Goal: Navigation & Orientation: Find specific page/section

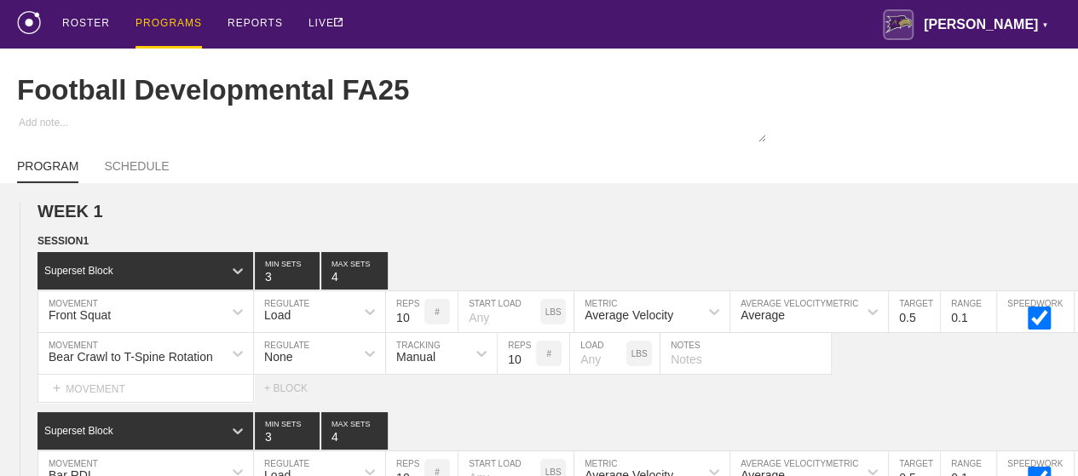
click at [160, 23] on div "PROGRAMS" at bounding box center [168, 24] width 66 height 49
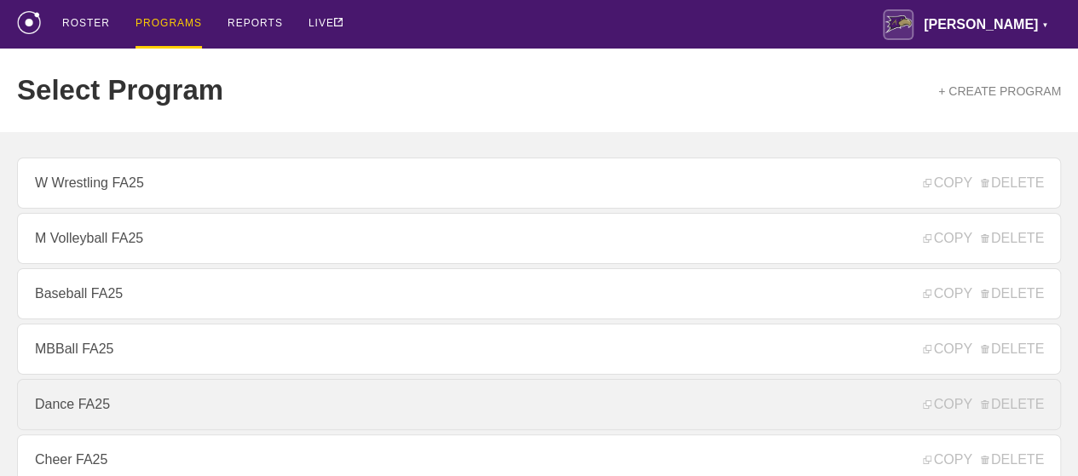
scroll to position [256, 0]
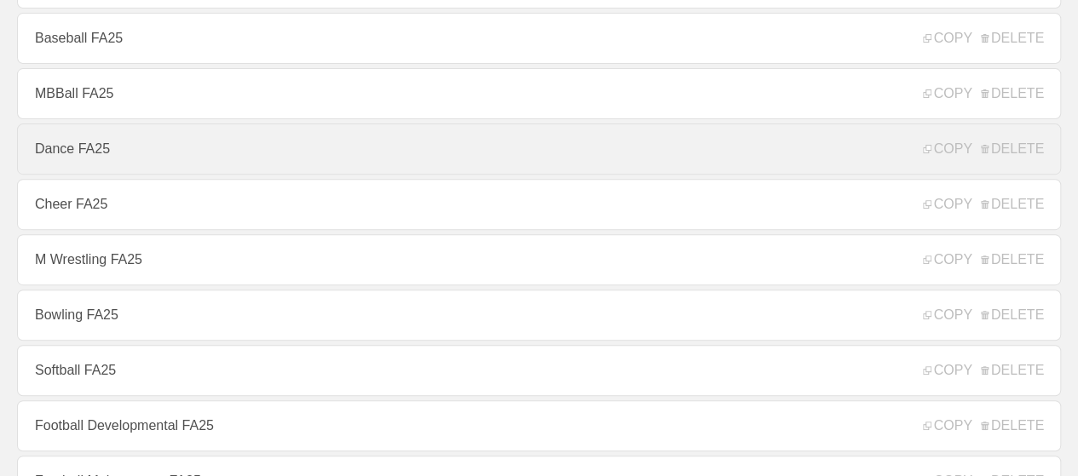
click at [94, 156] on link "Dance FA25" at bounding box center [539, 149] width 1044 height 51
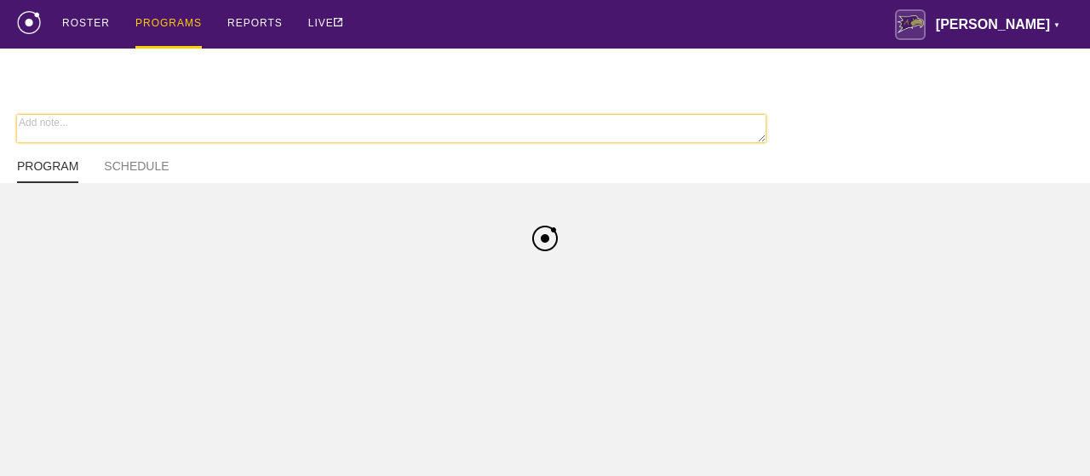
type textarea "x"
type input "Dance FA25"
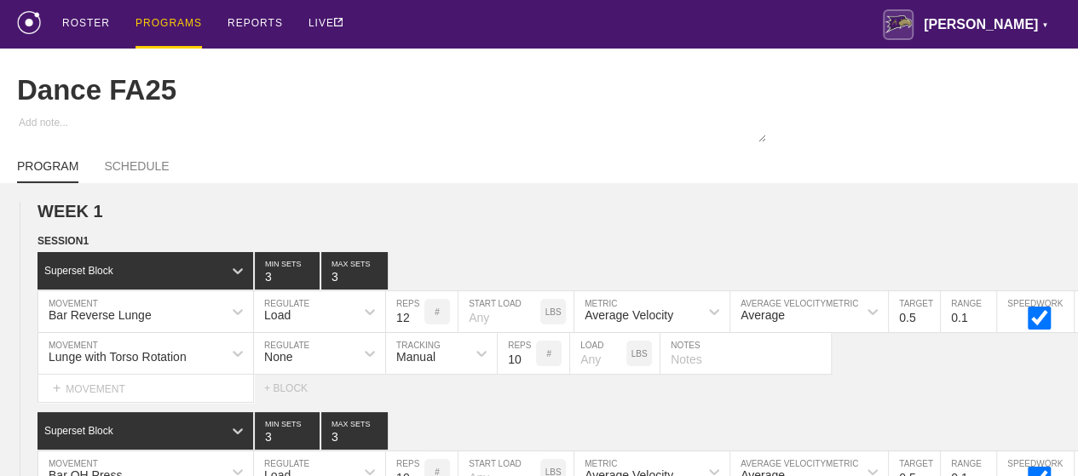
click at [188, 25] on div "PROGRAMS" at bounding box center [168, 24] width 66 height 49
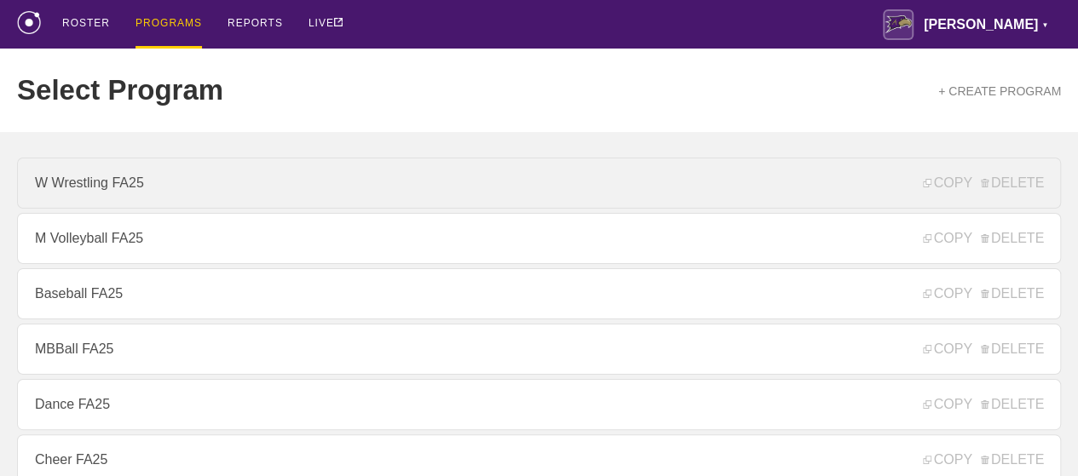
click at [134, 188] on link "W Wrestling FA25" at bounding box center [539, 183] width 1044 height 51
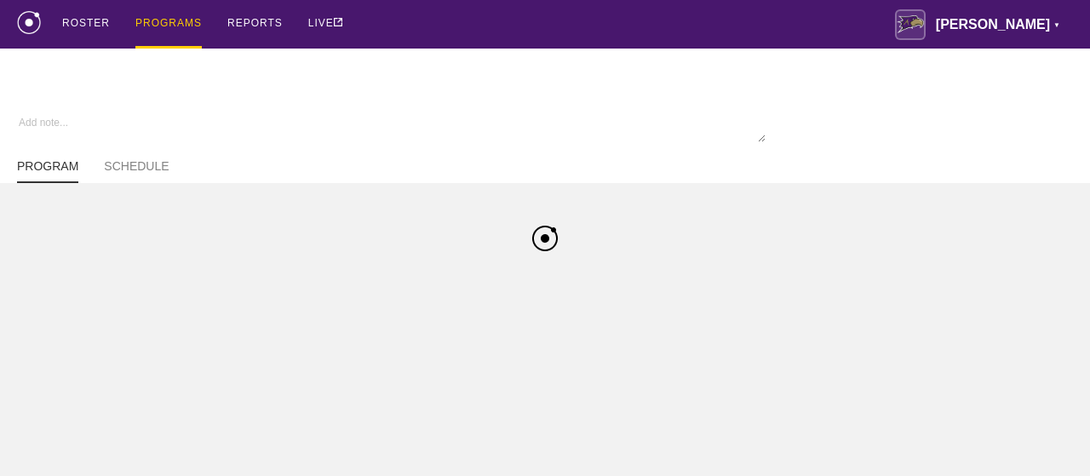
type textarea "x"
type input "W Wrestling FA25"
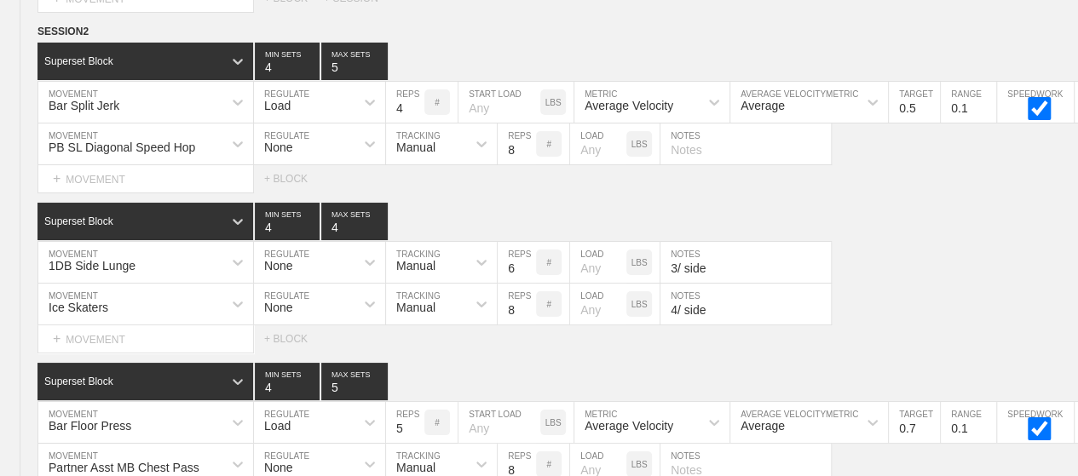
scroll to position [9686, 0]
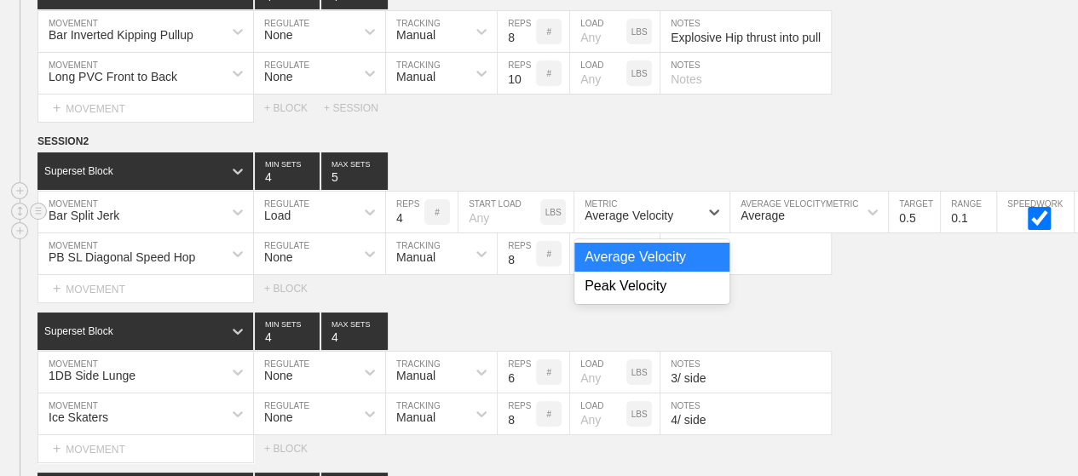
click at [639, 198] on div "Average Velocity" at bounding box center [636, 212] width 124 height 29
click at [624, 272] on div "Peak Velocity" at bounding box center [651, 286] width 155 height 29
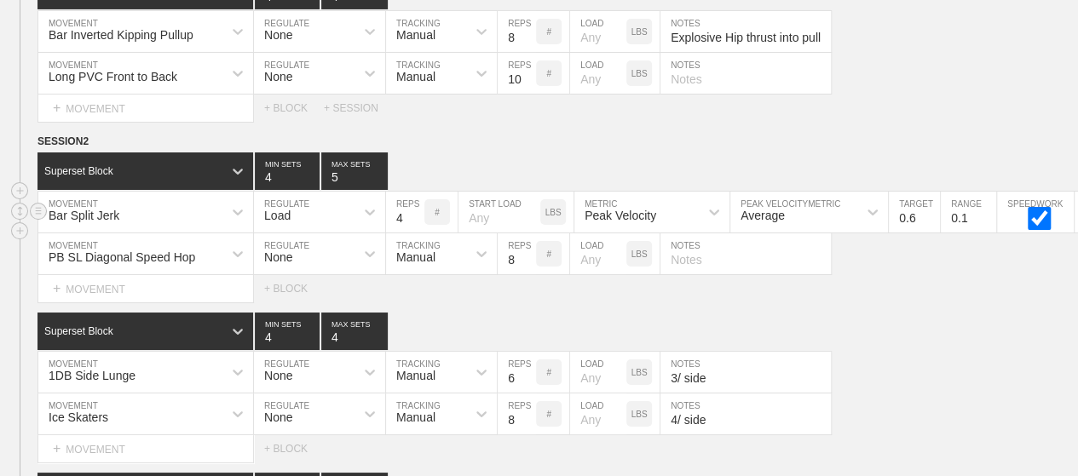
click at [929, 192] on input "0.6" at bounding box center [914, 212] width 51 height 41
click at [929, 192] on input "0.7" at bounding box center [914, 212] width 51 height 41
click at [929, 192] on input "0.8" at bounding box center [914, 212] width 51 height 41
click at [929, 192] on input "0.9" at bounding box center [914, 212] width 51 height 41
click at [929, 192] on input "1" at bounding box center [914, 212] width 51 height 41
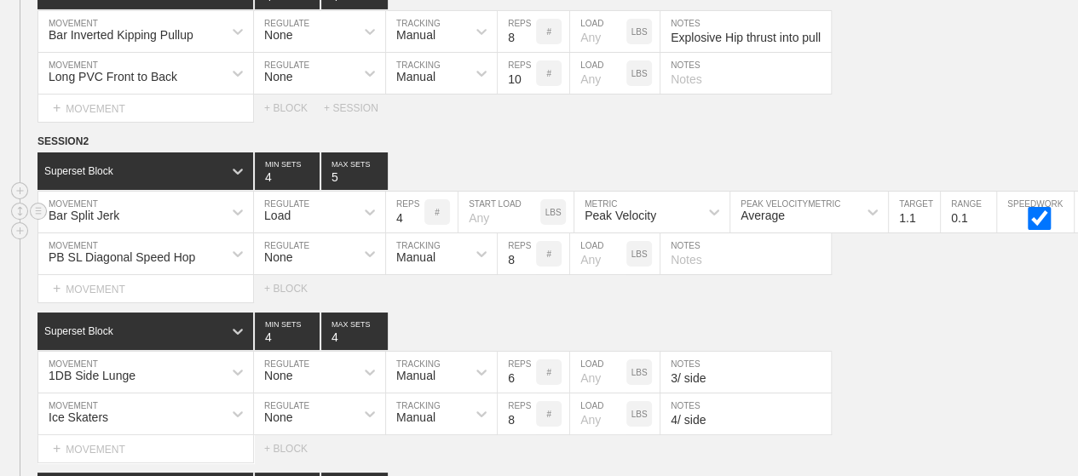
click at [929, 192] on input "1.1" at bounding box center [914, 212] width 51 height 41
click at [929, 192] on input "1.2" at bounding box center [914, 212] width 51 height 41
click at [929, 192] on input "1.3" at bounding box center [914, 212] width 51 height 41
click at [929, 192] on input "1.4" at bounding box center [914, 212] width 51 height 41
click at [929, 192] on input "1.5" at bounding box center [914, 212] width 51 height 41
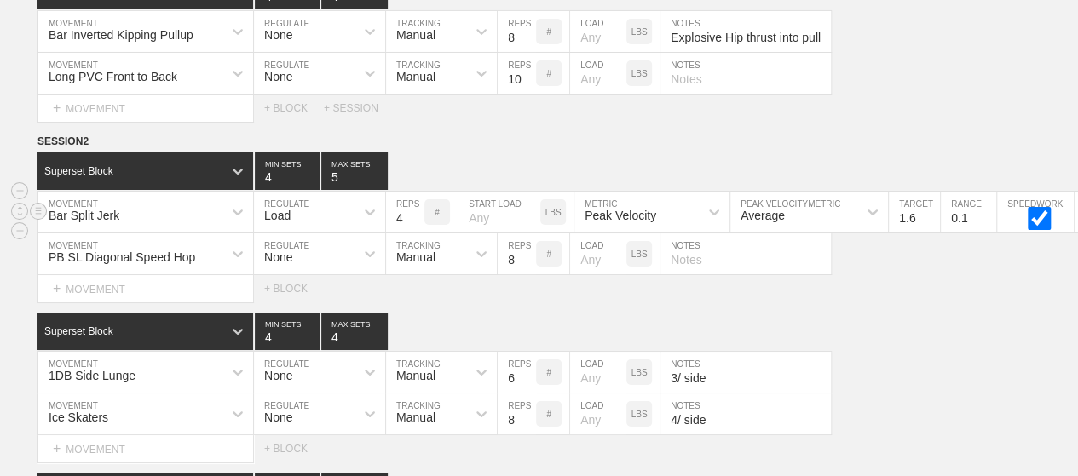
type input "1.6"
click at [929, 192] on input "1.6" at bounding box center [914, 212] width 51 height 41
click at [920, 362] on div "1DB Side Lunge MOVEMENT None REGULATE Manual TRACKING 6 REPS # LOAD LBS 3/ side…" at bounding box center [539, 373] width 1078 height 42
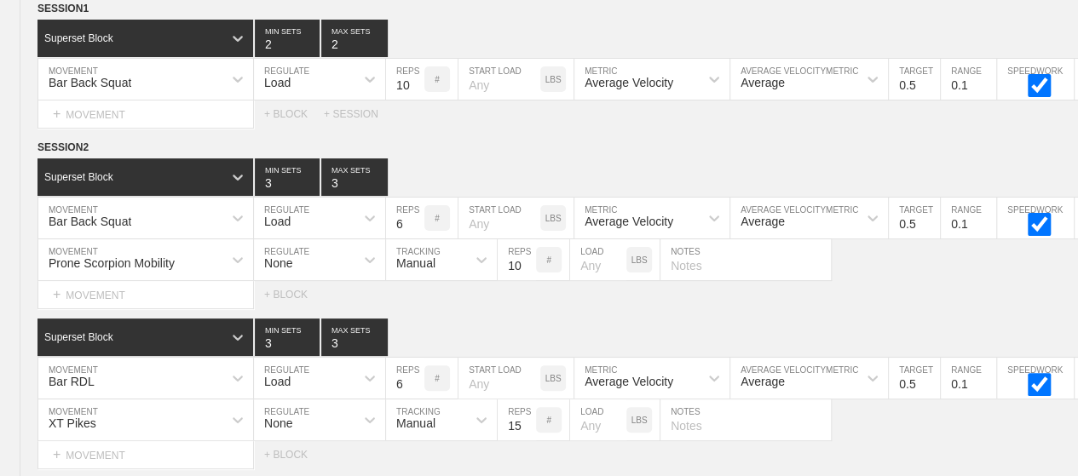
scroll to position [0, 0]
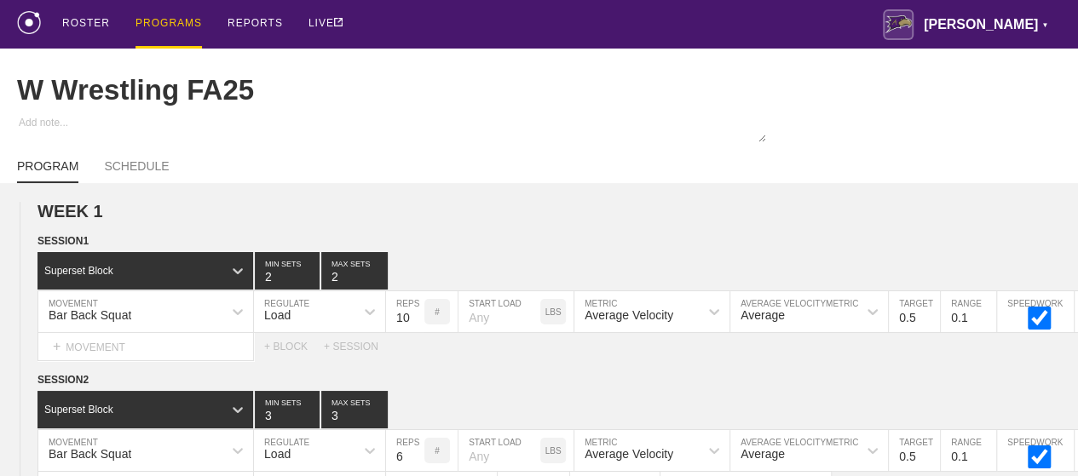
click at [181, 22] on div "PROGRAMS" at bounding box center [168, 24] width 66 height 49
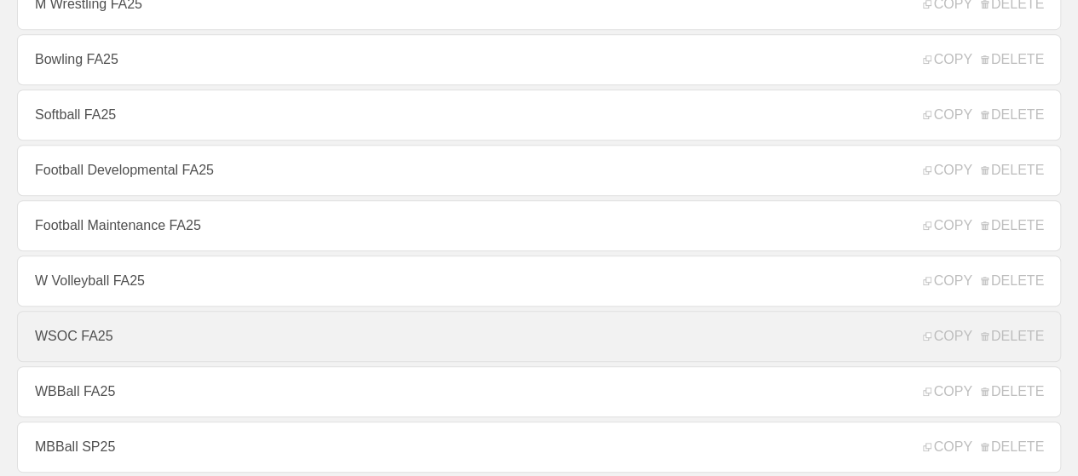
scroll to position [767, 0]
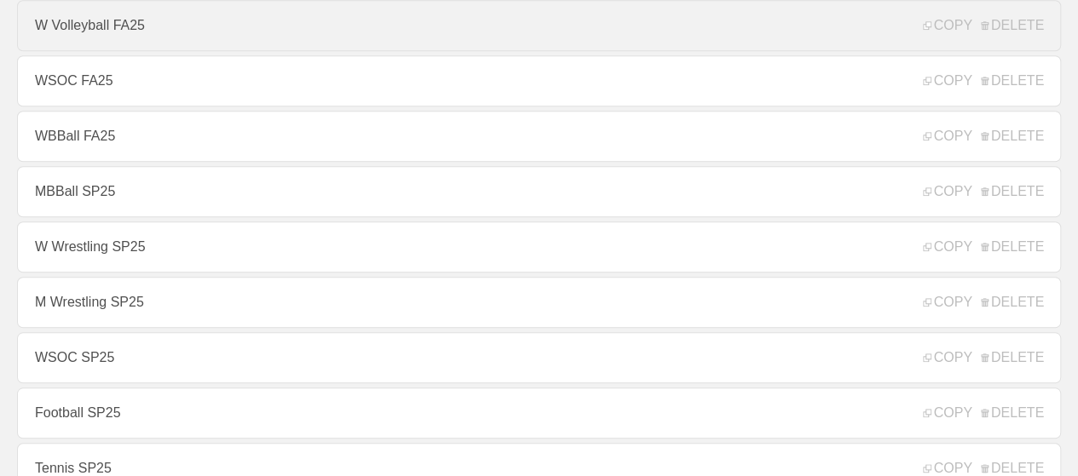
click at [112, 26] on link "W Volleyball FA25" at bounding box center [539, 25] width 1044 height 51
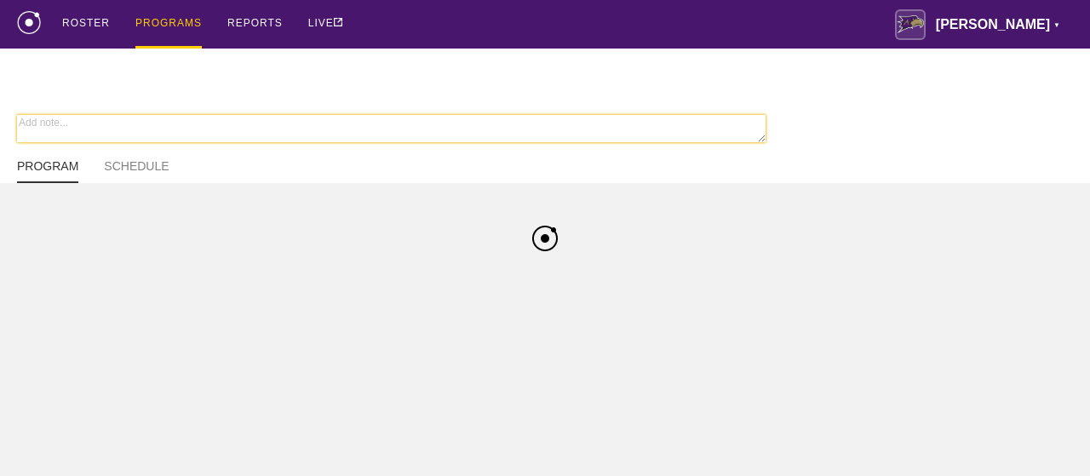
type textarea "x"
type input "W Volleyball FA25"
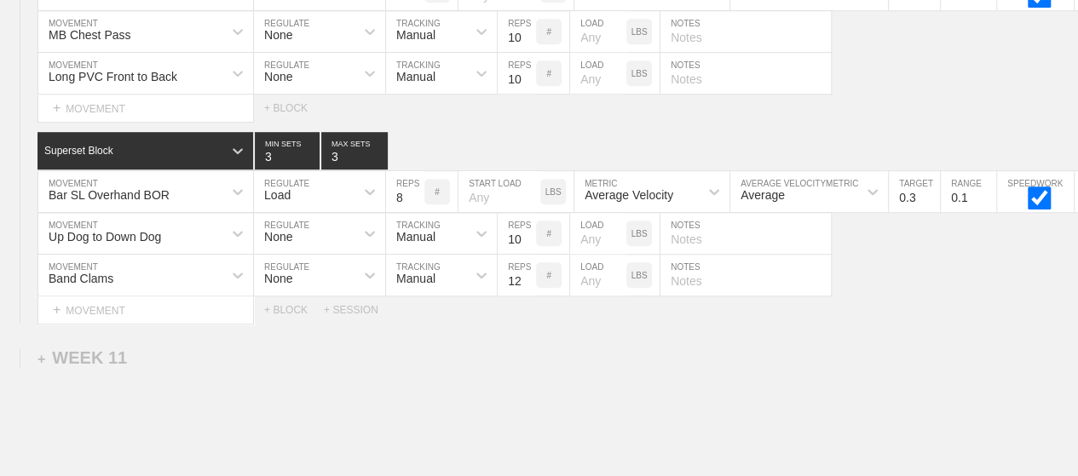
scroll to position [20166, 0]
